Goal: Transaction & Acquisition: Purchase product/service

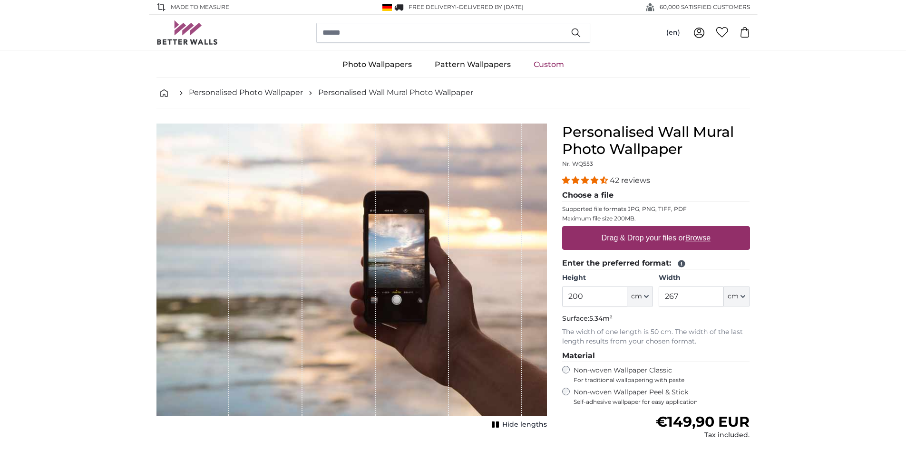
scroll to position [48, 0]
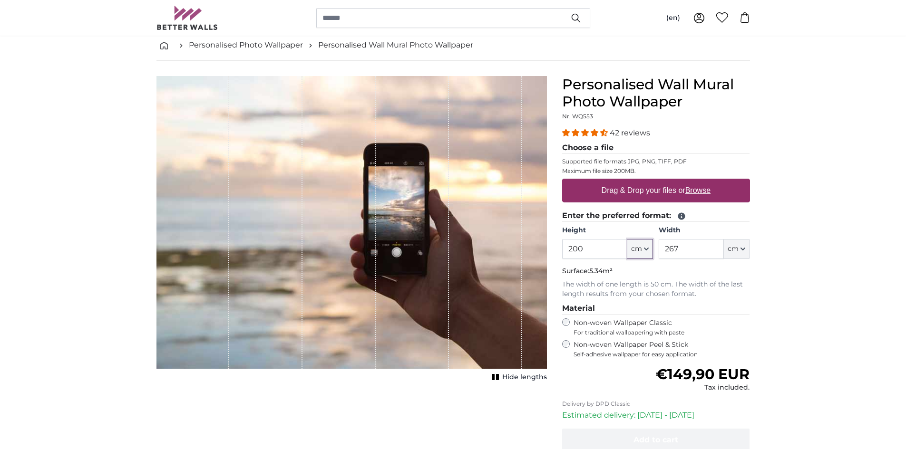
click at [648, 246] on button "cm" at bounding box center [640, 249] width 26 height 20
drag, startPoint x: 598, startPoint y: 254, endPoint x: 490, endPoint y: 253, distance: 107.9
click at [490, 253] on product-detail "Cancel Crop image Hide lengths Personalised Wall Mural Photo Wallpaper Nr. WQ55…" at bounding box center [453, 291] width 609 height 461
type input "160"
drag, startPoint x: 692, startPoint y: 253, endPoint x: 623, endPoint y: 256, distance: 69.0
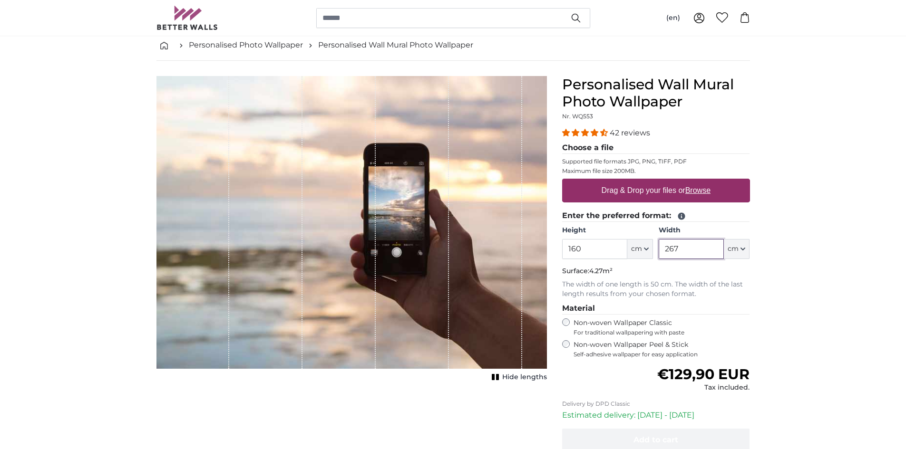
click at [623, 255] on div "Height 160 ft cm Centimeter (cm) Inches (inch) Feet (ft. in.) Width 267 ft cm C…" at bounding box center [656, 242] width 188 height 33
type input "100"
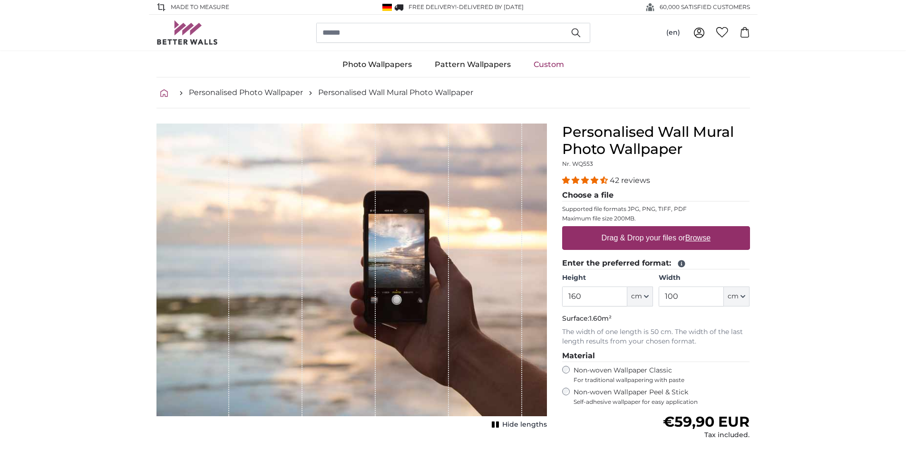
click at [162, 94] on icon "breadcrumbs" at bounding box center [164, 93] width 8 height 8
